Goal: Task Accomplishment & Management: Use online tool/utility

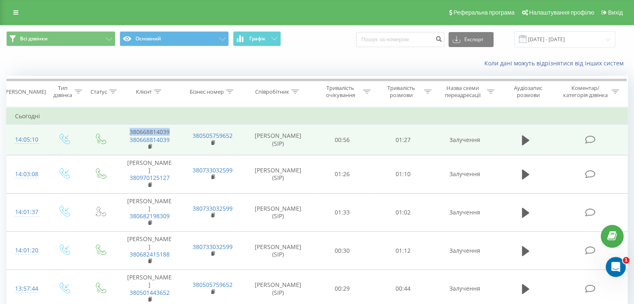
drag, startPoint x: 128, startPoint y: 133, endPoint x: 170, endPoint y: 132, distance: 41.3
click at [170, 132] on td "380668814039 380668814039" at bounding box center [149, 140] width 63 height 31
copy td "380668814039"
click at [528, 142] on icon at bounding box center [526, 141] width 8 height 12
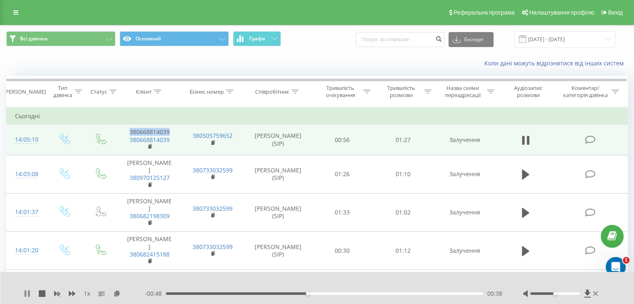
click at [25, 292] on icon at bounding box center [26, 293] width 2 height 7
click at [429, 90] on icon at bounding box center [428, 92] width 8 height 4
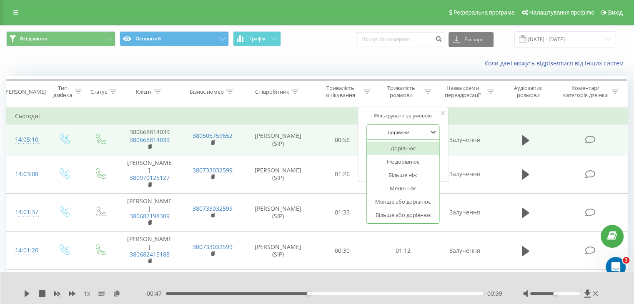
click at [417, 135] on div at bounding box center [398, 132] width 59 height 8
click at [403, 174] on div "Більше ніж" at bounding box center [403, 174] width 73 height 13
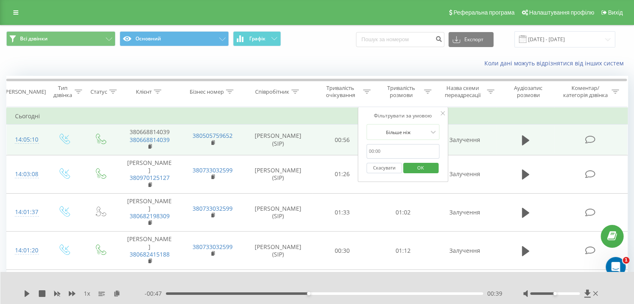
click at [389, 154] on input "text" at bounding box center [402, 151] width 73 height 15
type input "01:00"
click at [418, 167] on span "OK" at bounding box center [420, 167] width 23 height 13
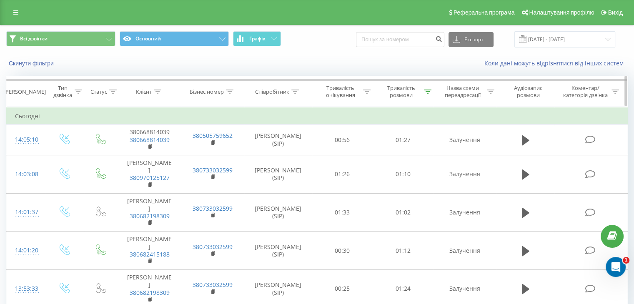
click at [429, 92] on icon at bounding box center [428, 92] width 8 height 4
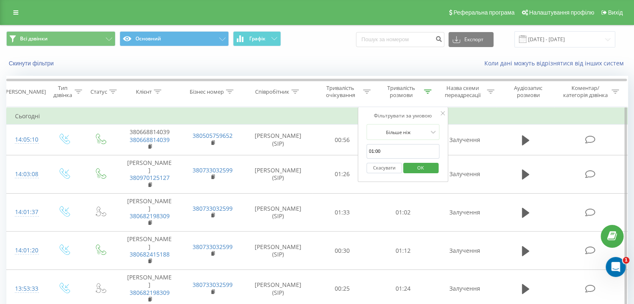
click at [382, 168] on button "Скасувати" at bounding box center [383, 168] width 35 height 10
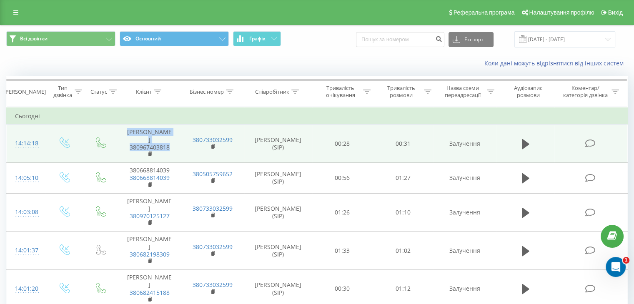
drag, startPoint x: 130, startPoint y: 130, endPoint x: 173, endPoint y: 148, distance: 46.0
click at [173, 148] on td "Мар'ян Надія Іванівна 380967403818" at bounding box center [149, 144] width 63 height 38
copy td "Мар'ян Надія Іванівна 380967403818"
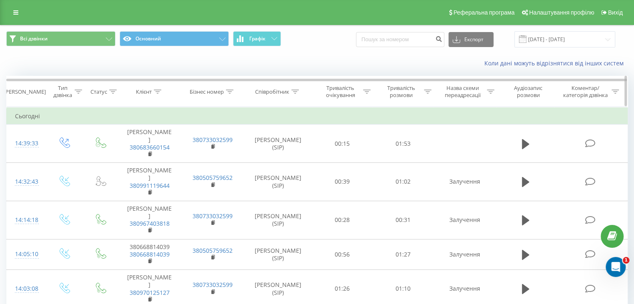
click at [427, 92] on icon at bounding box center [428, 92] width 8 height 4
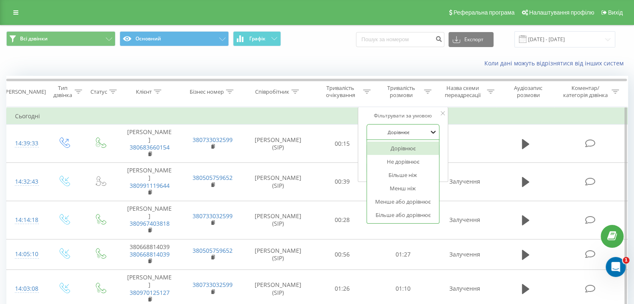
click at [431, 133] on icon at bounding box center [433, 132] width 8 height 8
click at [402, 175] on div "Більше ніж" at bounding box center [403, 174] width 73 height 13
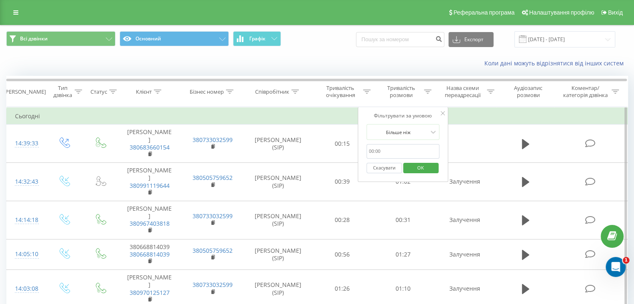
click at [385, 147] on input "text" at bounding box center [402, 151] width 73 height 15
type input "01:00"
click at [414, 167] on span "OK" at bounding box center [420, 167] width 23 height 13
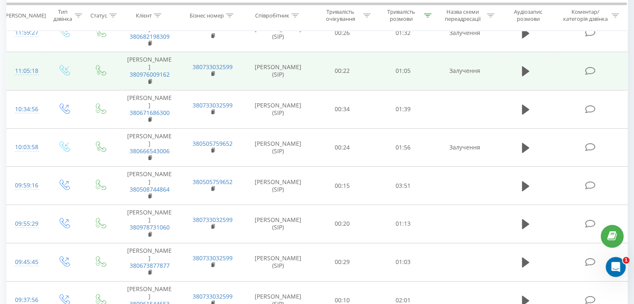
scroll to position [554, 0]
